Goal: Task Accomplishment & Management: Complete application form

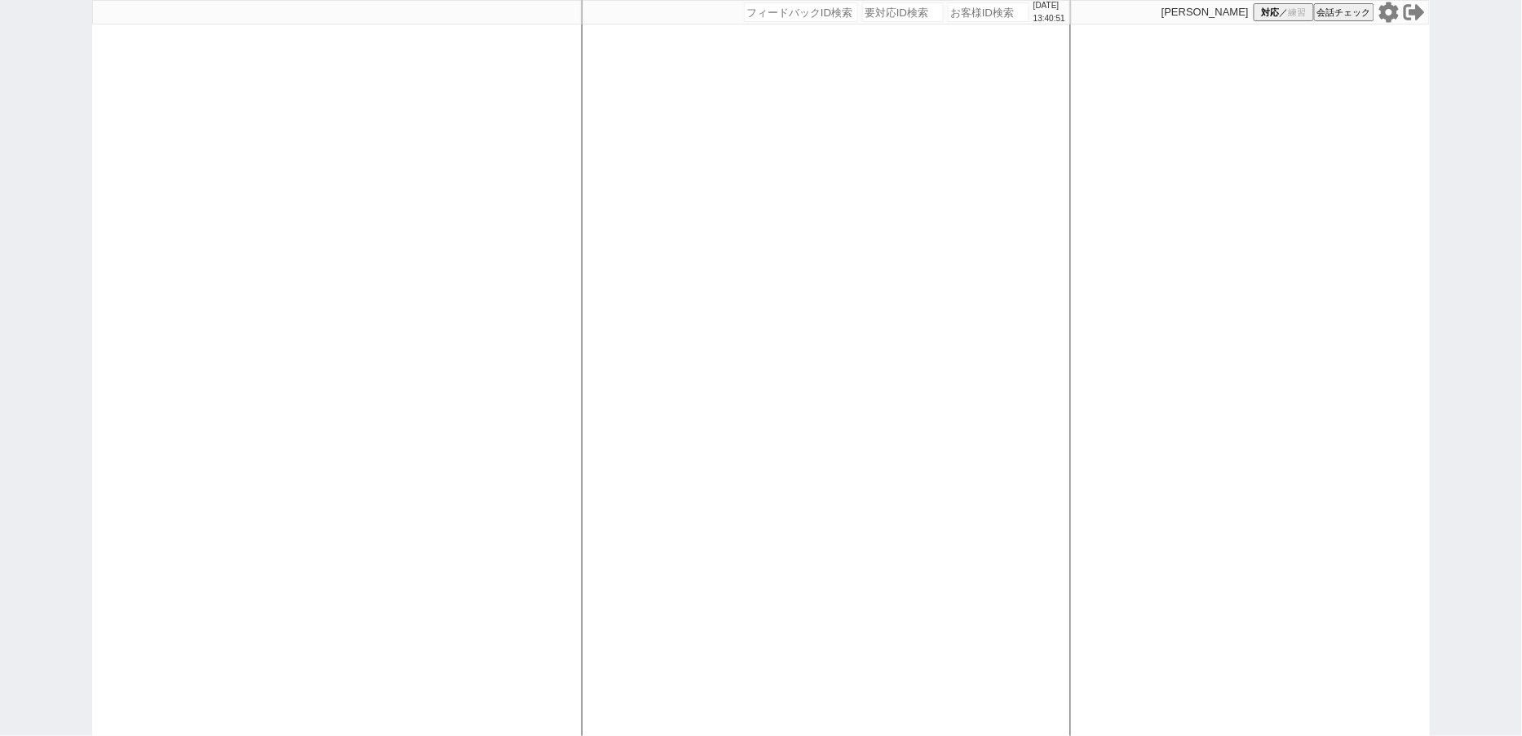
click at [1389, 16] on icon at bounding box center [1390, 12] width 20 height 20
select select "100"
select select "3"
select select
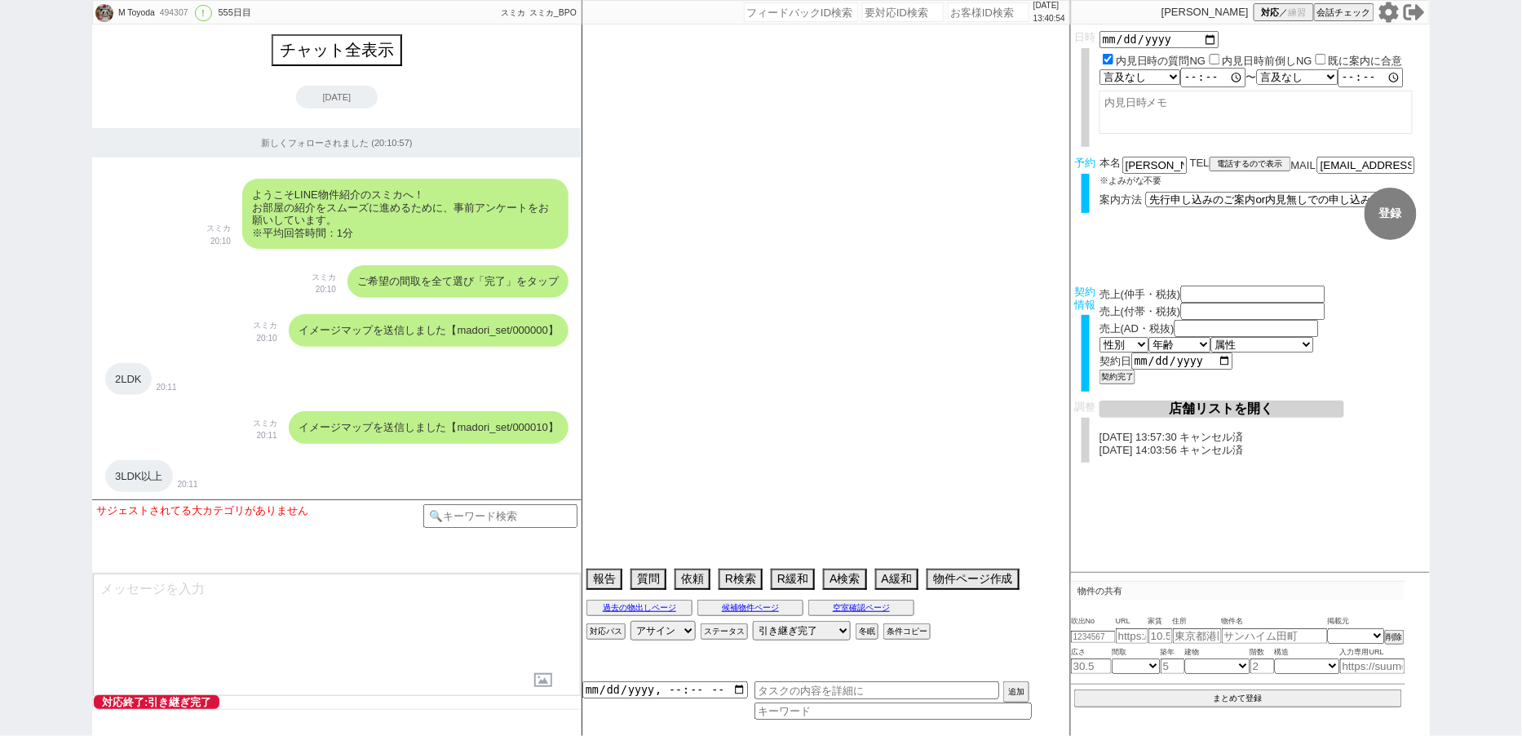
type textarea "福井対応　リビング15畳 @@先行/内見なし申し込みの場合はクライアントがお客様と事前打ち合わせするので、日程が取れたら打ち合わせの日付で内見日を入れ直し、実…"
select select "2024"
select select "3"
select select "37"
select select "7"
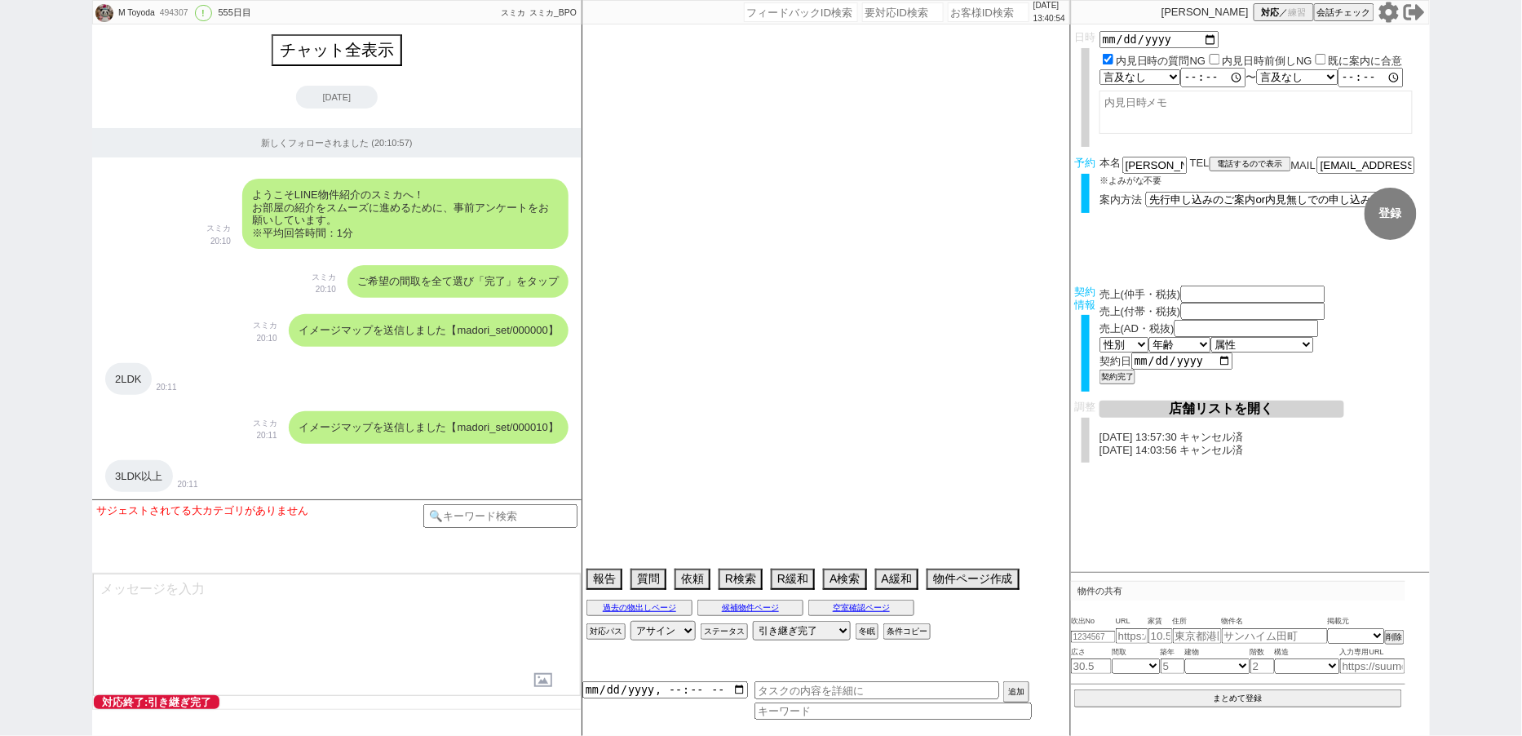
select select "14"
select select "485"
